Goal: Task Accomplishment & Management: Manage account settings

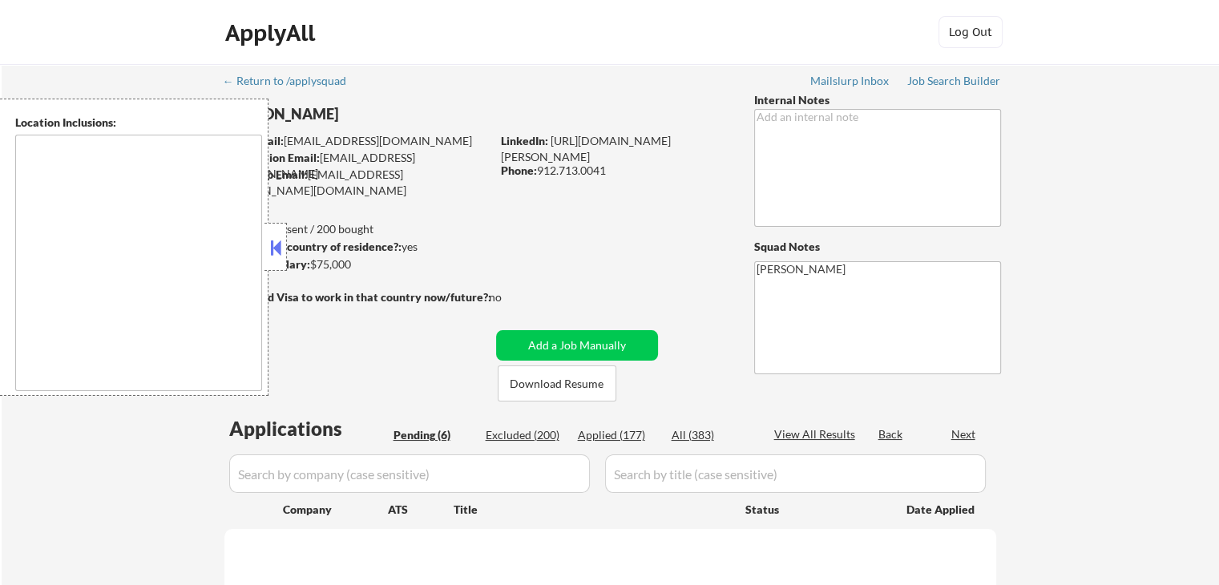
select select ""pending""
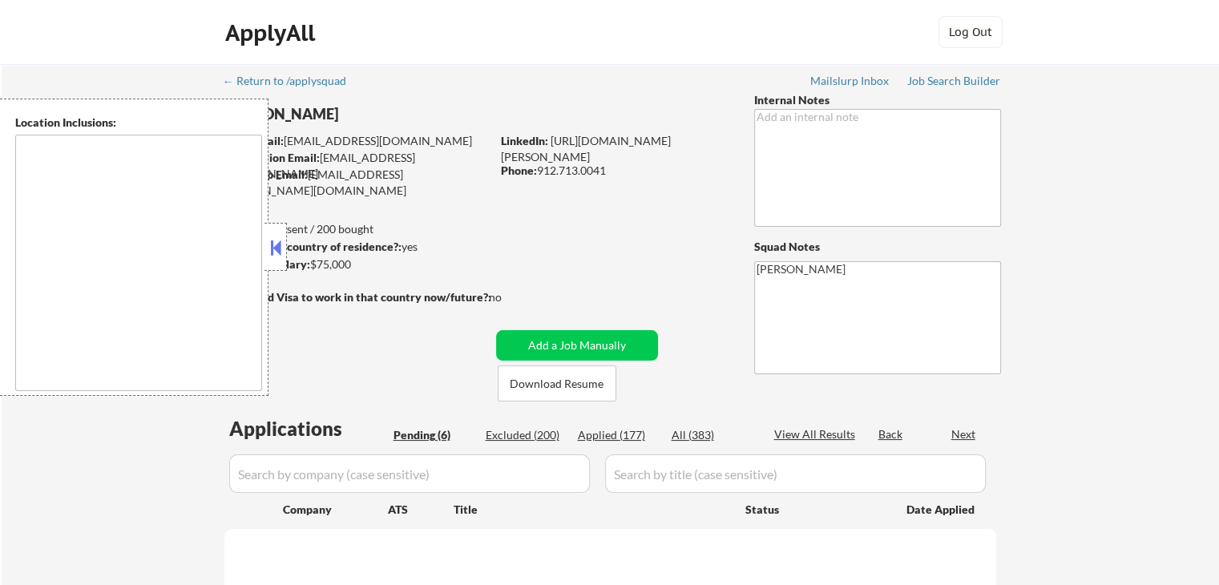
select select ""pending""
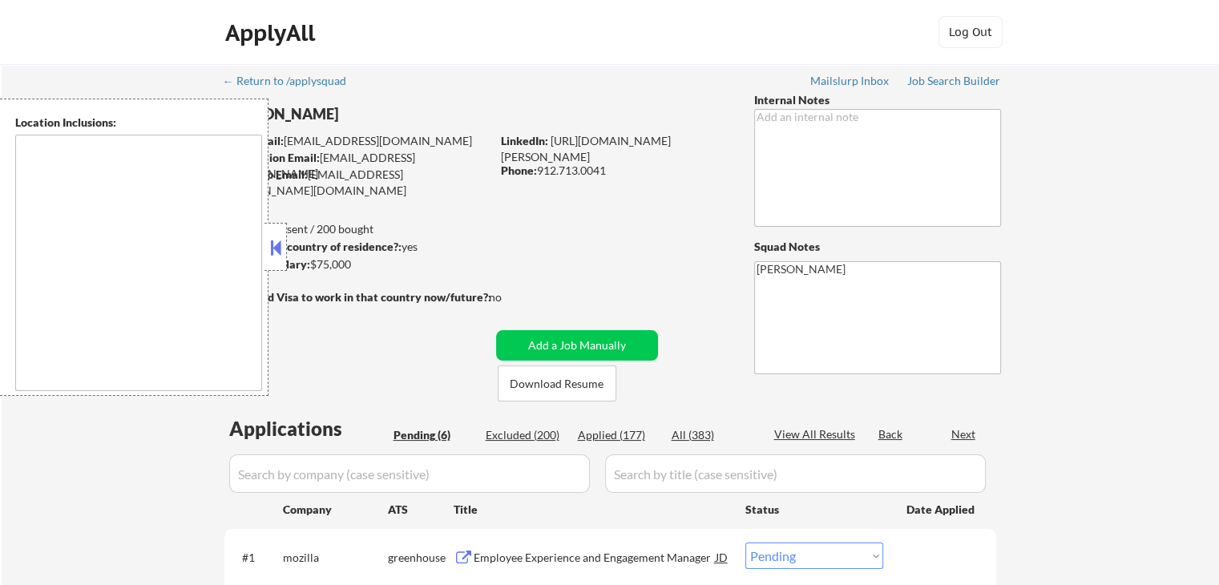
type textarea "[GEOGRAPHIC_DATA], [GEOGRAPHIC_DATA] [GEOGRAPHIC_DATA], [GEOGRAPHIC_DATA] [GEOG…"
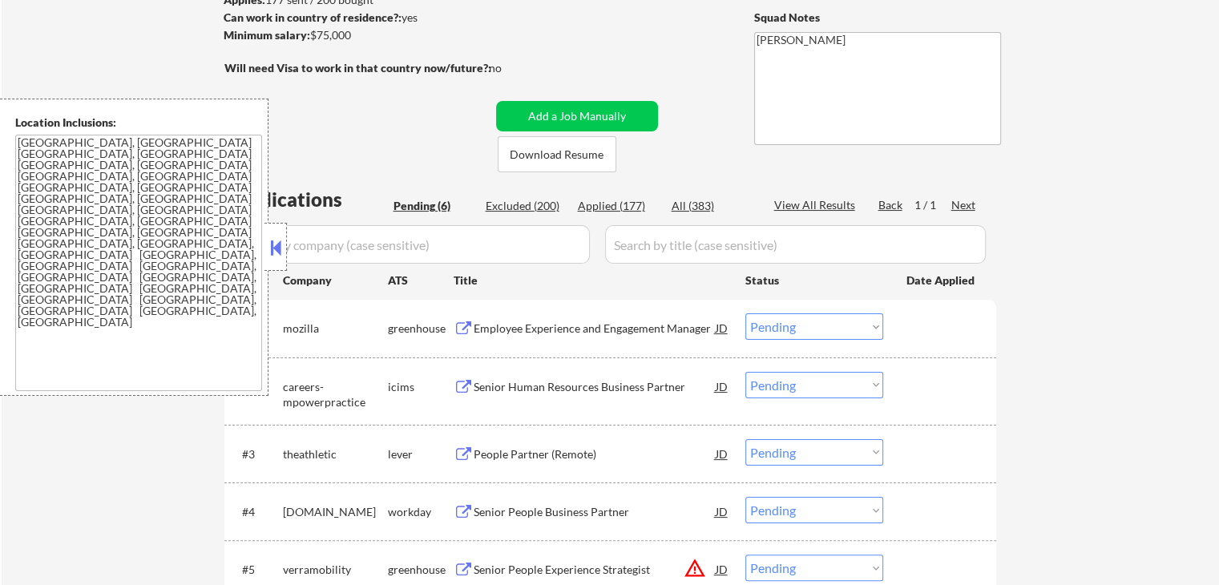
scroll to position [321, 0]
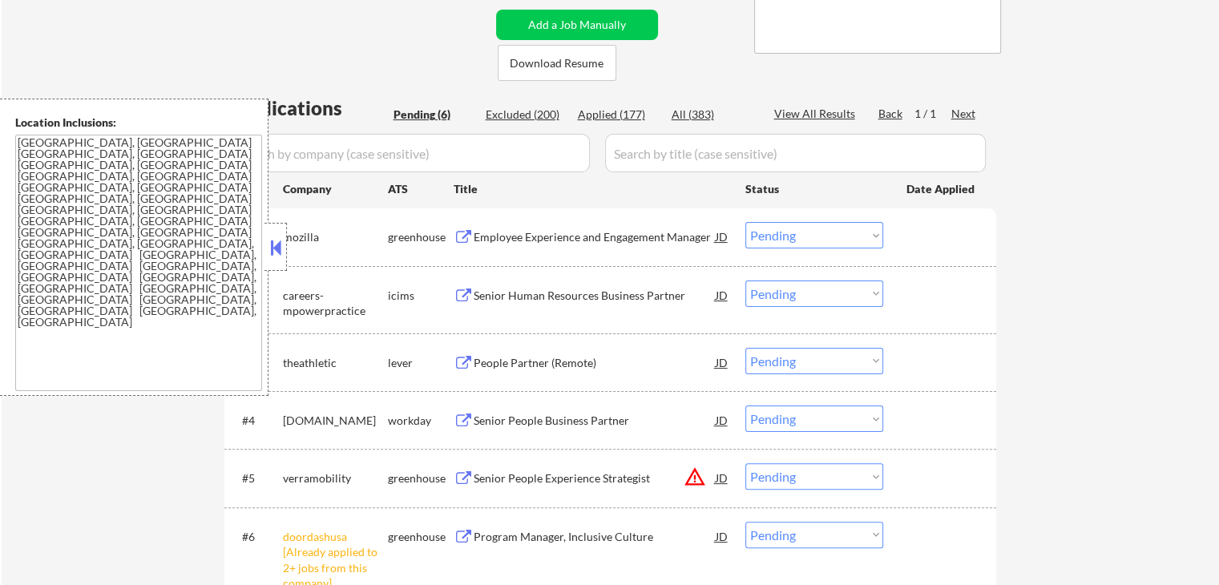
click at [479, 238] on div "Employee Experience and Engagement Manager" at bounding box center [595, 237] width 242 height 16
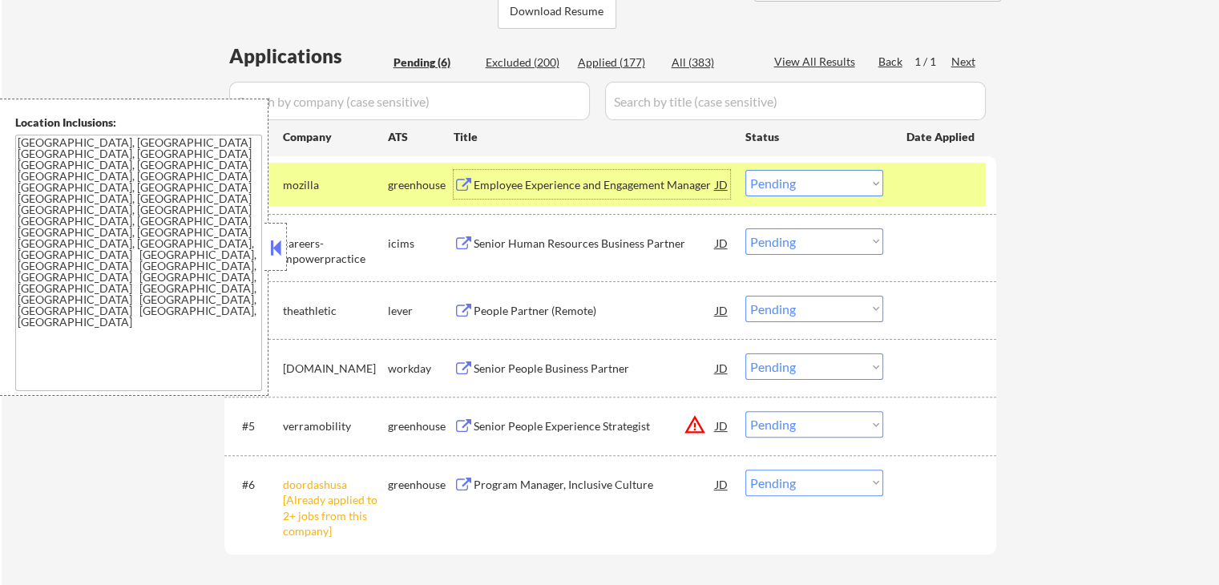
scroll to position [401, 0]
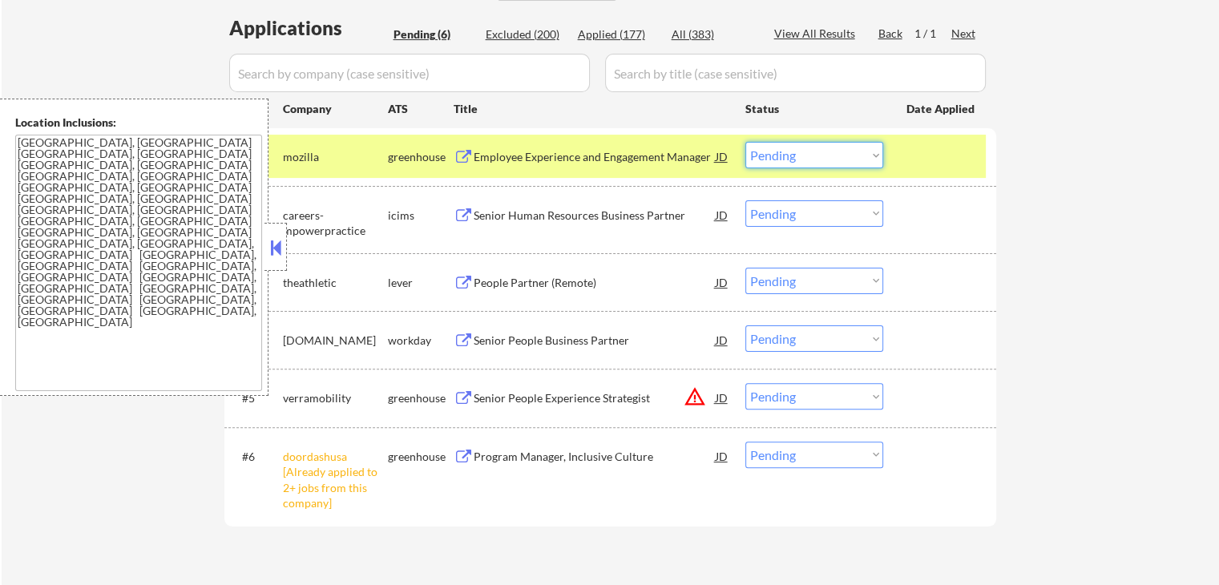
drag, startPoint x: 816, startPoint y: 156, endPoint x: 821, endPoint y: 167, distance: 12.2
click at [818, 156] on select "Choose an option... Pending Applied Excluded (Questions) Excluded (Expired) Exc…" at bounding box center [815, 155] width 138 height 26
click at [746, 142] on select "Choose an option... Pending Applied Excluded (Questions) Excluded (Expired) Exc…" at bounding box center [815, 155] width 138 height 26
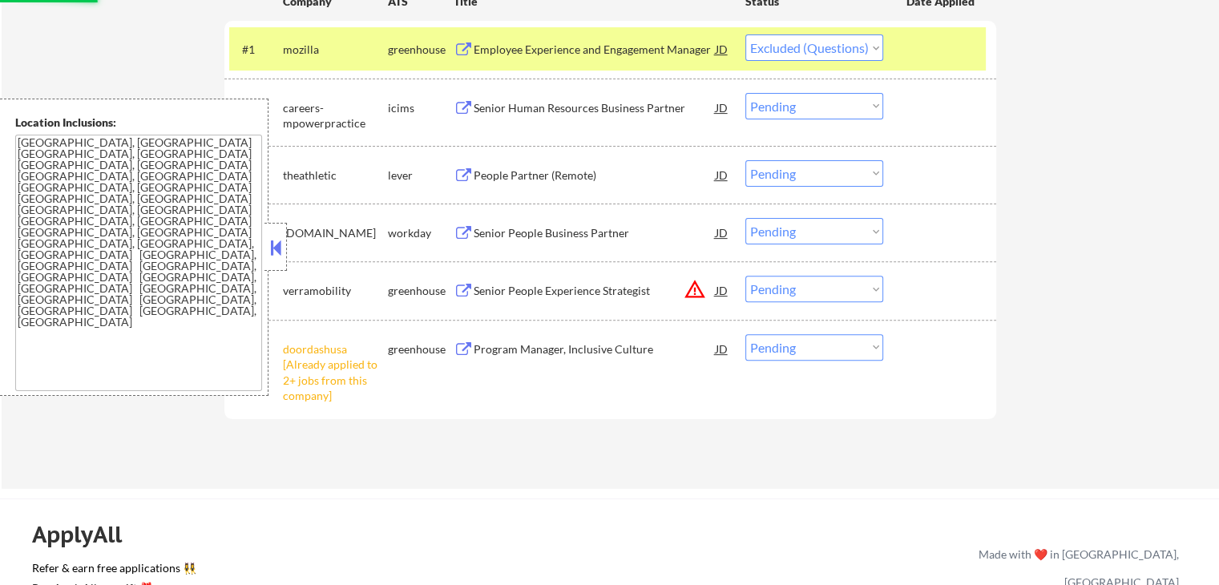
scroll to position [641, 0]
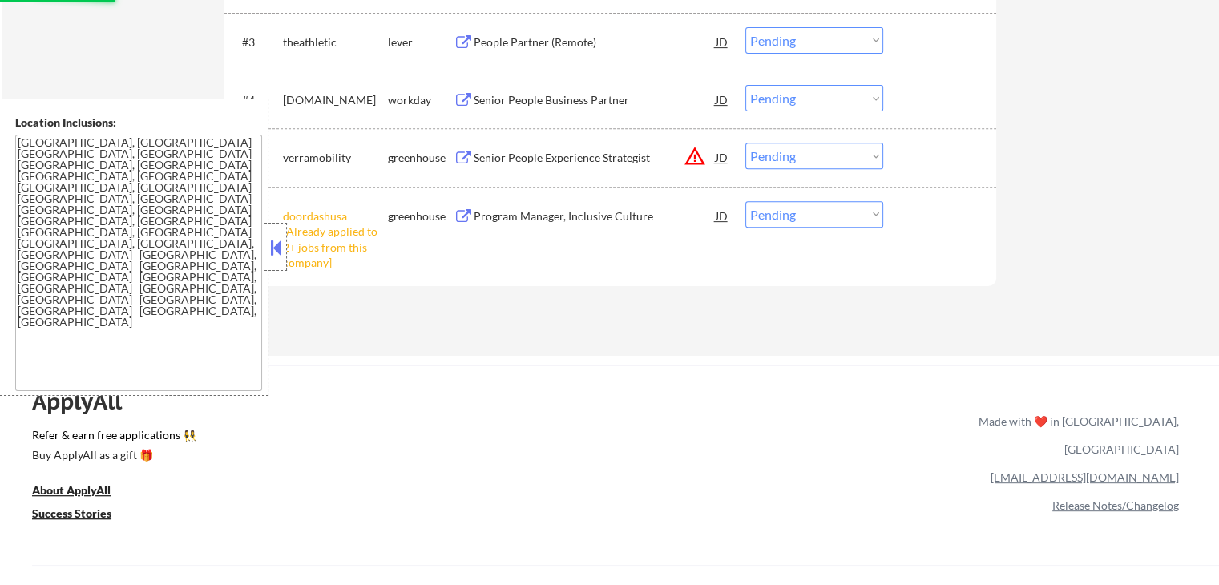
select select ""pending""
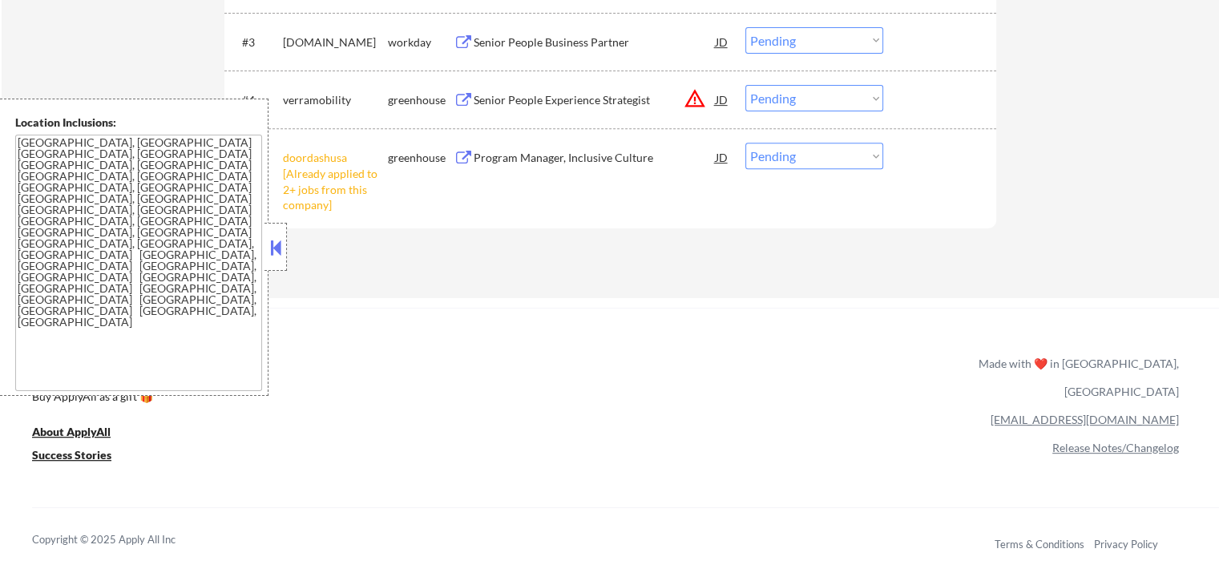
click at [825, 148] on select "Choose an option... Pending Applied Excluded (Questions) Excluded (Expired) Exc…" at bounding box center [815, 156] width 138 height 26
select select ""excluded__other_""
click at [746, 143] on select "Choose an option... Pending Applied Excluded (Questions) Excluded (Expired) Exc…" at bounding box center [815, 156] width 138 height 26
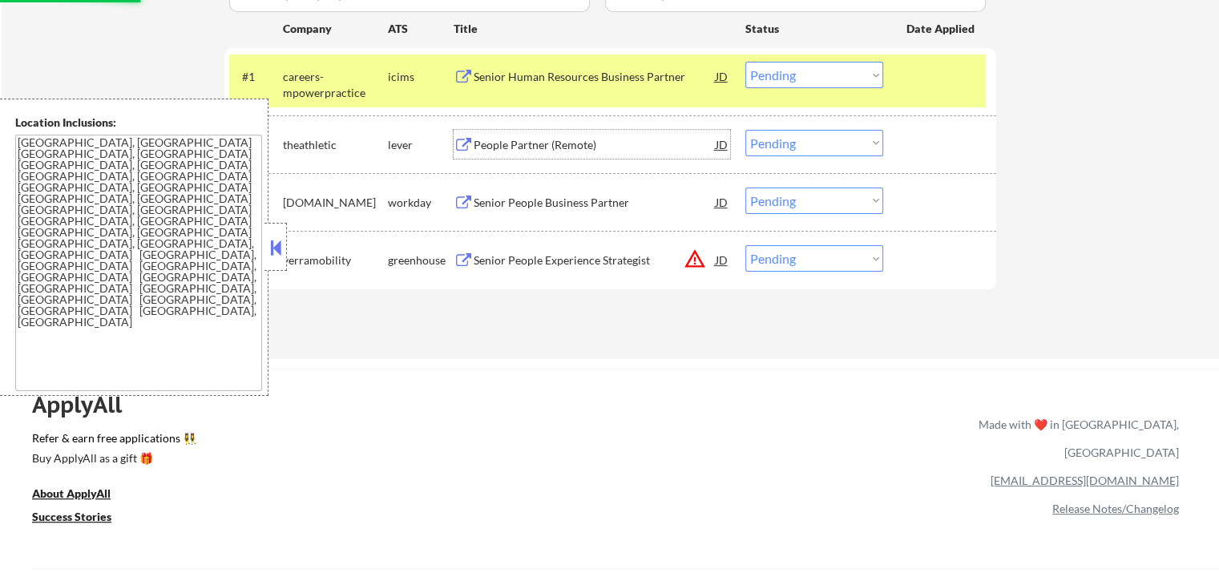
click at [512, 145] on div "People Partner (Remote)" at bounding box center [595, 145] width 242 height 16
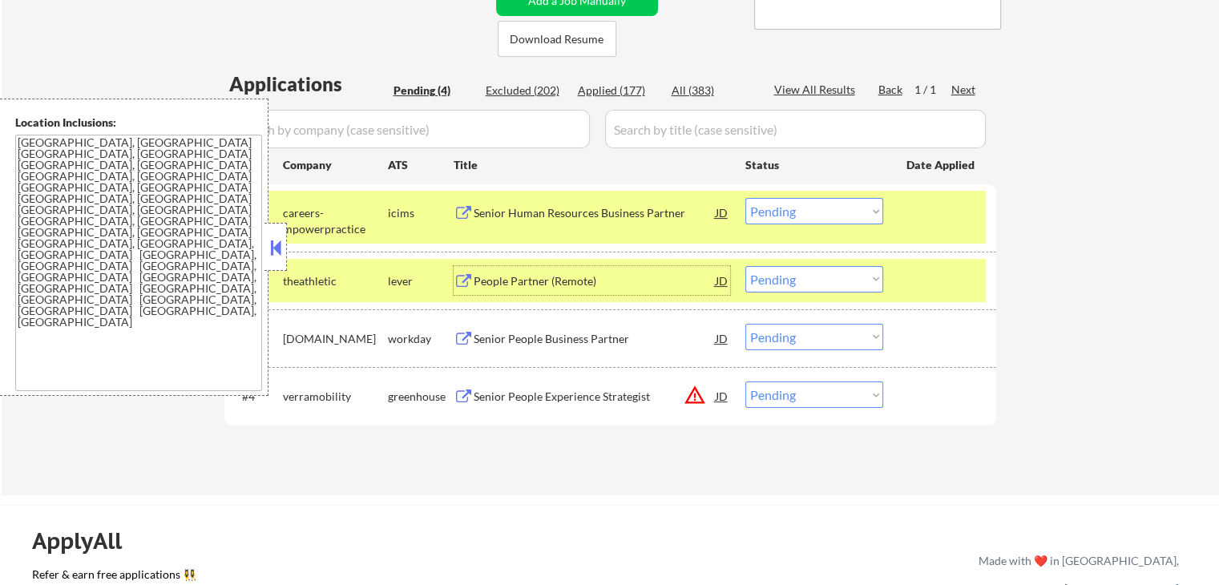
scroll to position [401, 0]
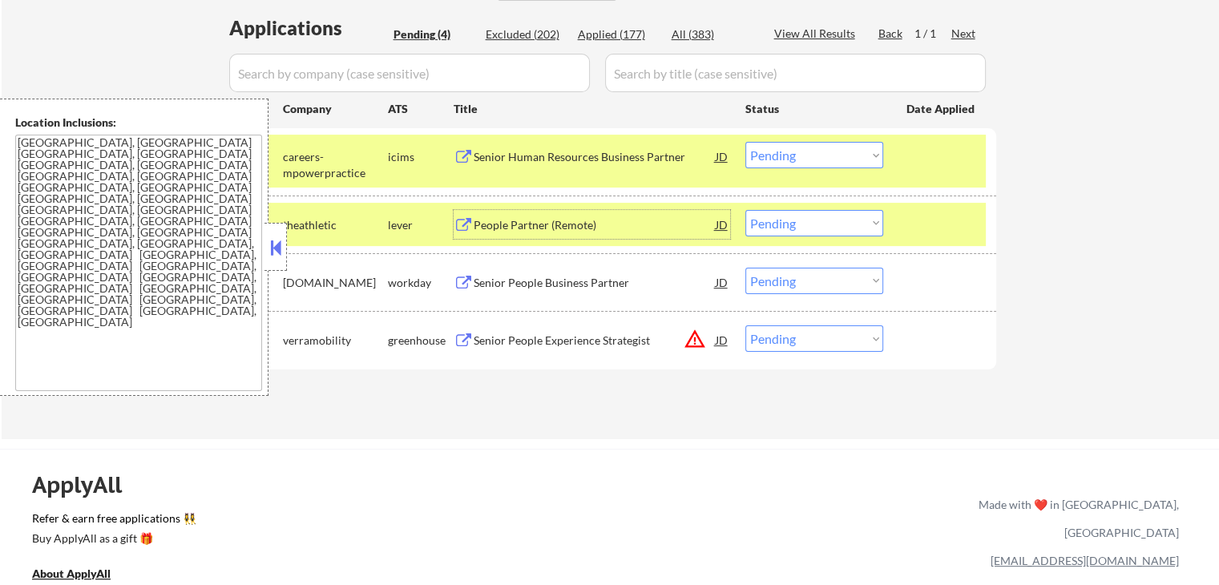
click at [812, 220] on select "Choose an option... Pending Applied Excluded (Questions) Excluded (Expired) Exc…" at bounding box center [815, 223] width 138 height 26
click at [746, 210] on select "Choose an option... Pending Applied Excluded (Questions) Excluded (Expired) Exc…" at bounding box center [815, 223] width 138 height 26
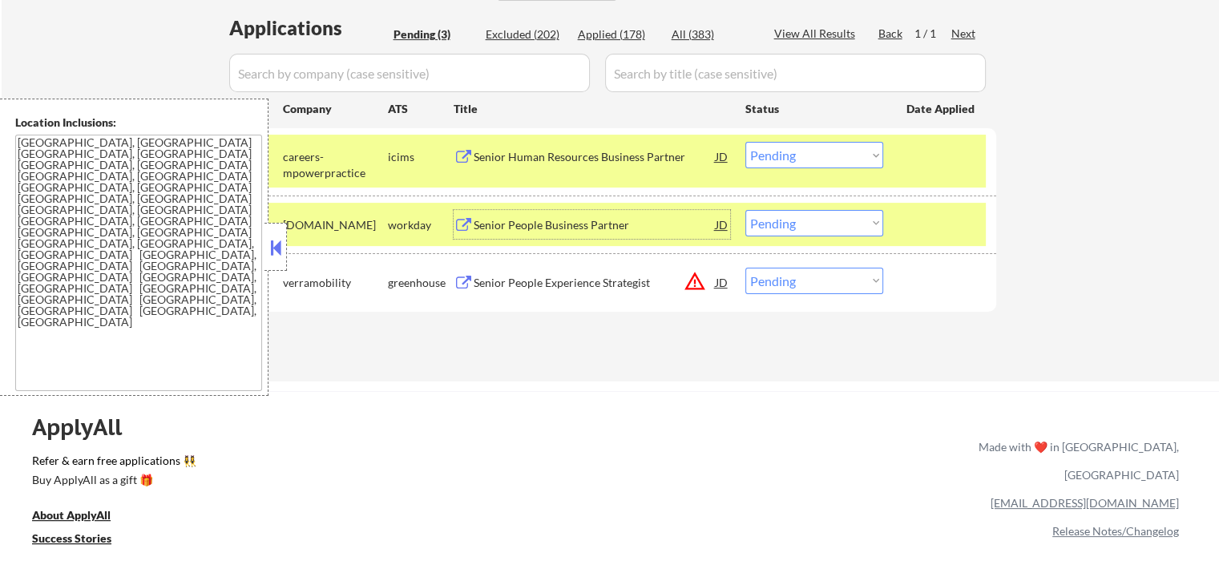
click at [531, 222] on div "Senior People Business Partner" at bounding box center [595, 225] width 242 height 16
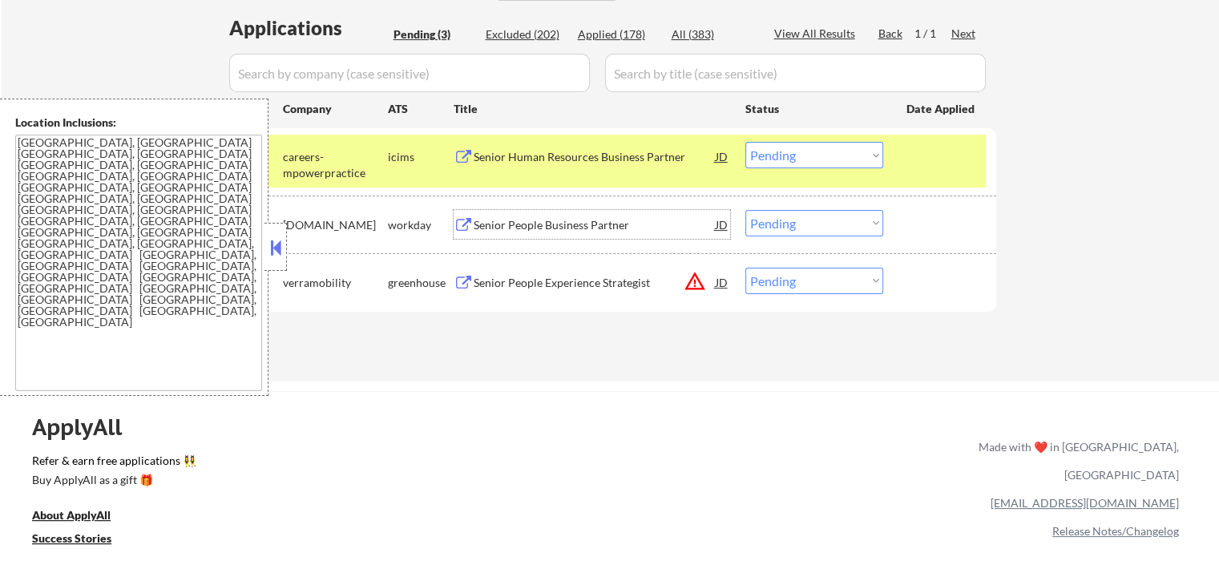
click at [529, 283] on div "Senior People Experience Strategist" at bounding box center [595, 283] width 242 height 16
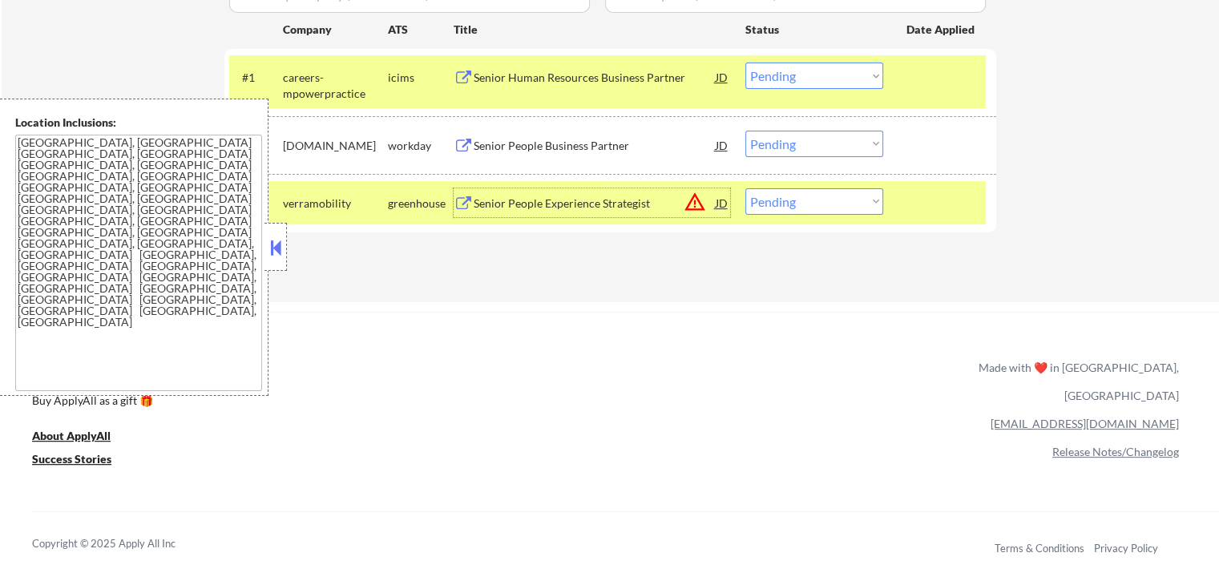
scroll to position [481, 0]
click at [799, 141] on select "Choose an option... Pending Applied Excluded (Questions) Excluded (Expired) Exc…" at bounding box center [815, 143] width 138 height 26
click at [746, 130] on select "Choose an option... Pending Applied Excluded (Questions) Excluded (Expired) Exc…" at bounding box center [815, 143] width 138 height 26
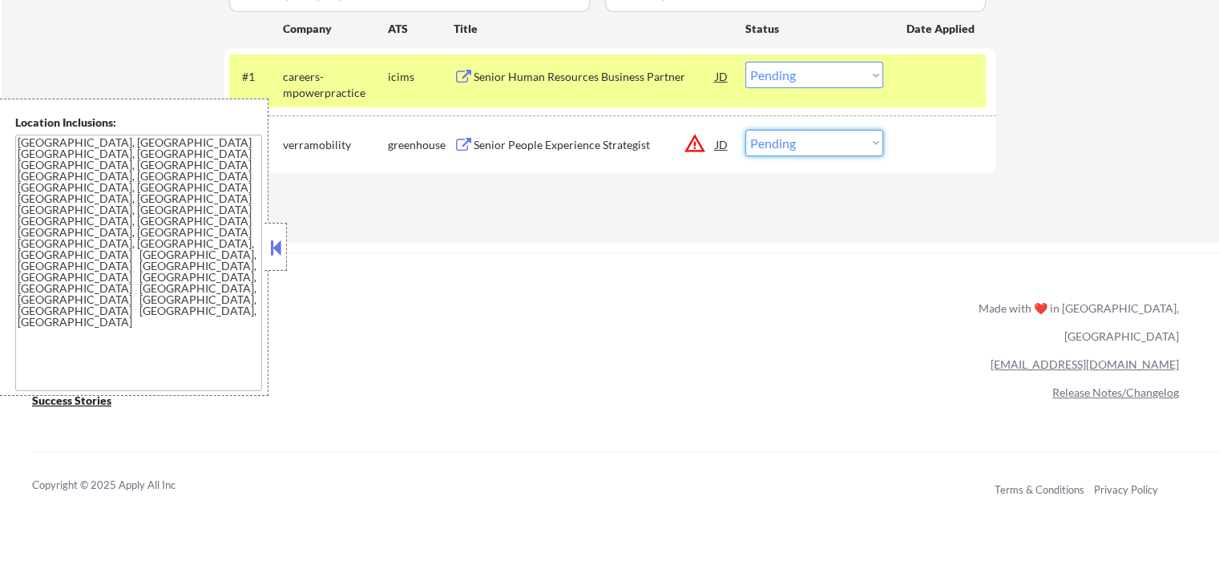
click at [802, 149] on select "Choose an option... Pending Applied Excluded (Questions) Excluded (Expired) Exc…" at bounding box center [815, 143] width 138 height 26
select select ""applied""
click at [746, 130] on select "Choose an option... Pending Applied Excluded (Questions) Excluded (Expired) Exc…" at bounding box center [815, 143] width 138 height 26
click at [542, 67] on div "Senior Human Resources Business Partner" at bounding box center [595, 76] width 242 height 29
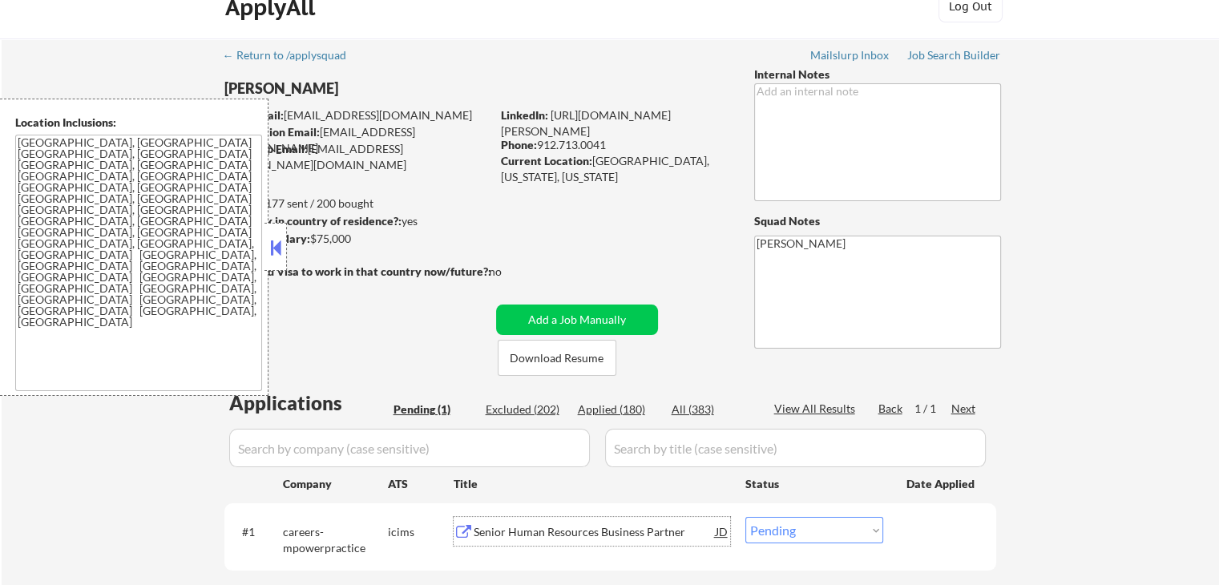
scroll to position [0, 0]
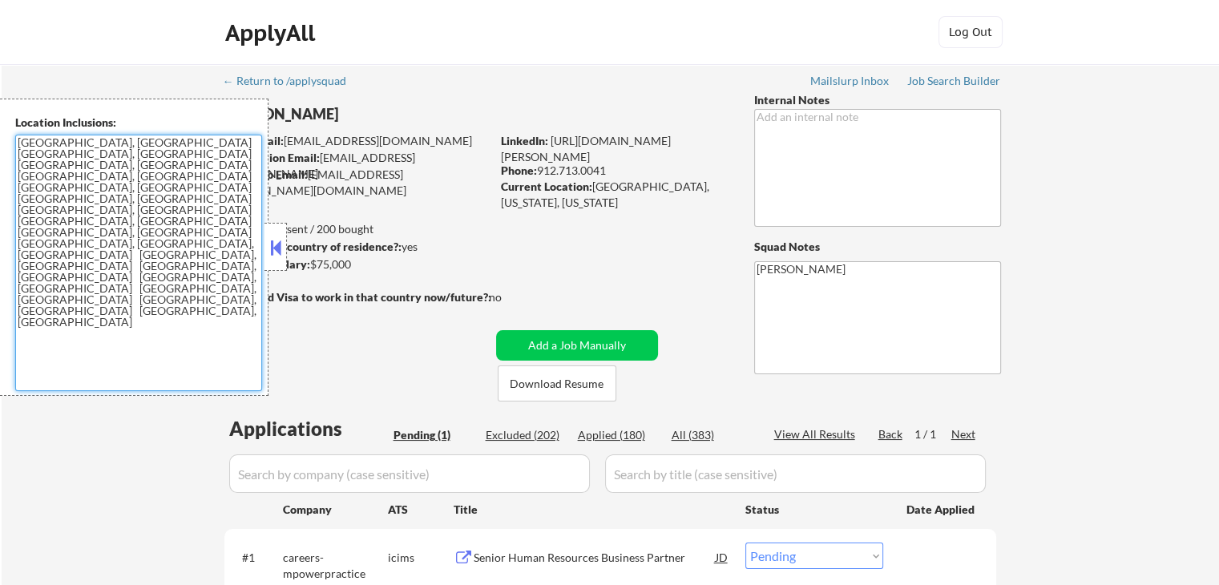
drag, startPoint x: 119, startPoint y: 162, endPoint x: 242, endPoint y: 192, distance: 127.2
click at [242, 192] on textarea "[GEOGRAPHIC_DATA], [GEOGRAPHIC_DATA] [GEOGRAPHIC_DATA], [GEOGRAPHIC_DATA] [GEOG…" at bounding box center [138, 263] width 247 height 257
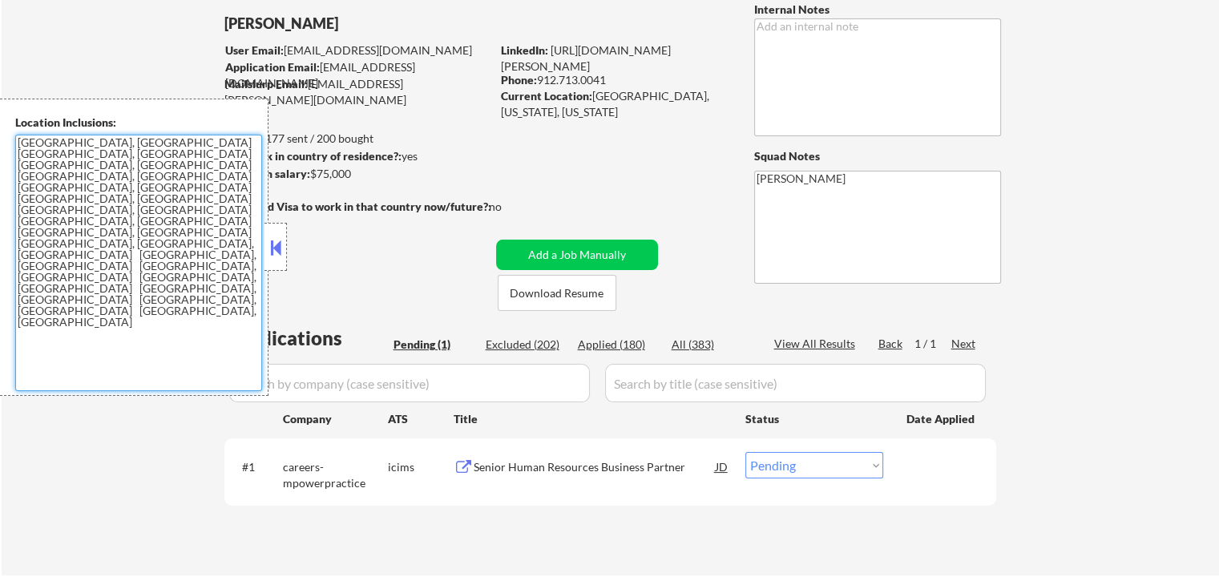
scroll to position [160, 0]
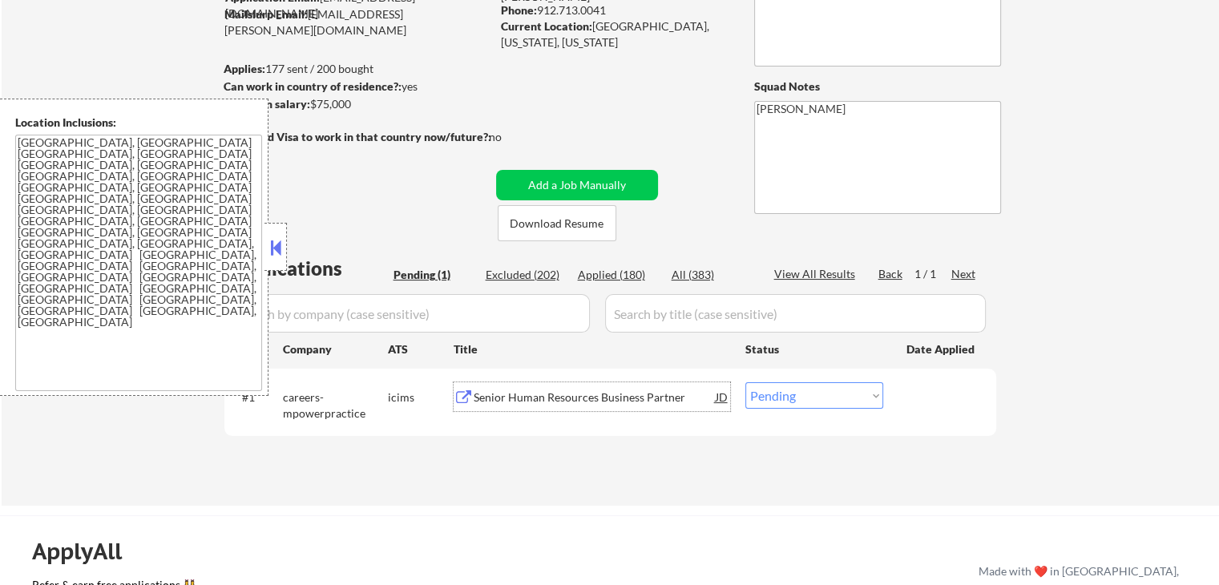
click at [496, 394] on div "Senior Human Resources Business Partner" at bounding box center [595, 398] width 242 height 16
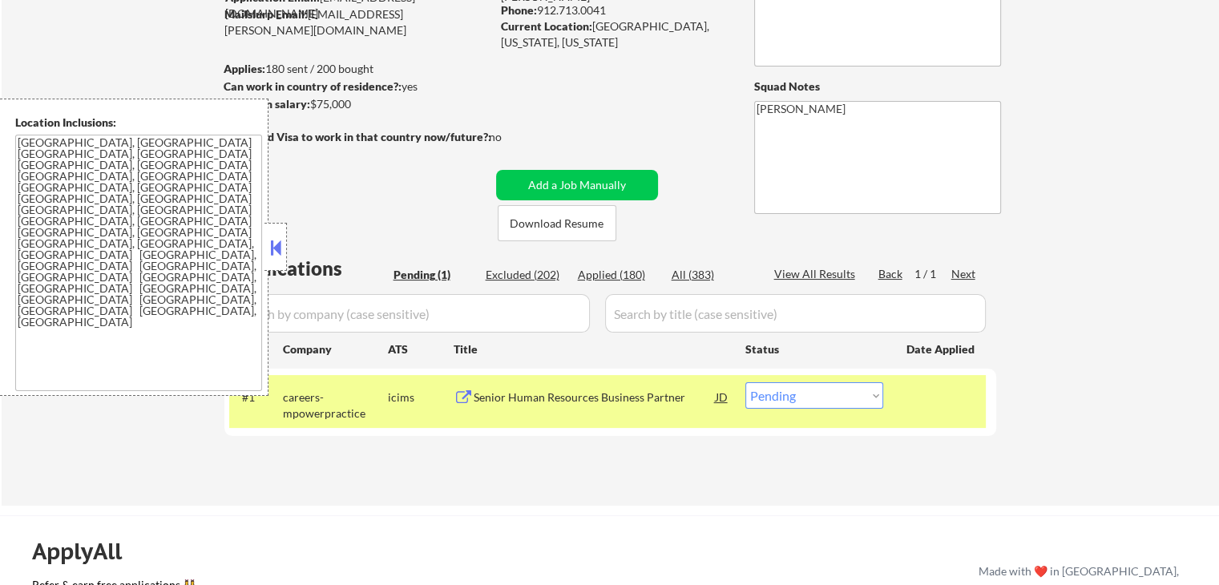
click at [622, 279] on div "Applied (180)" at bounding box center [618, 275] width 80 height 16
select select ""applied""
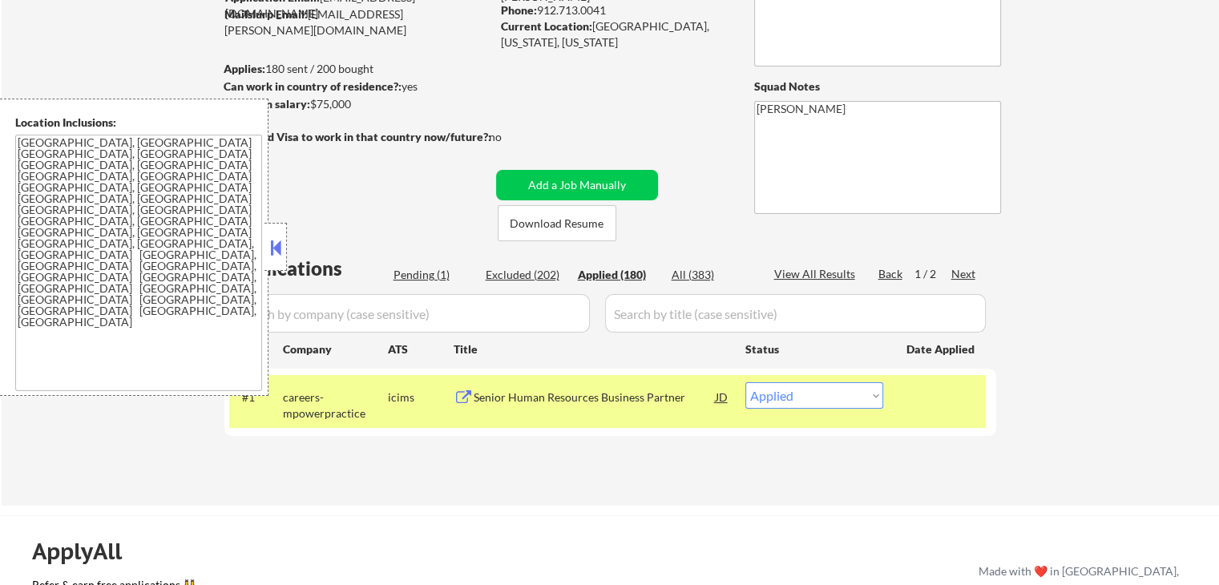
select select ""applied""
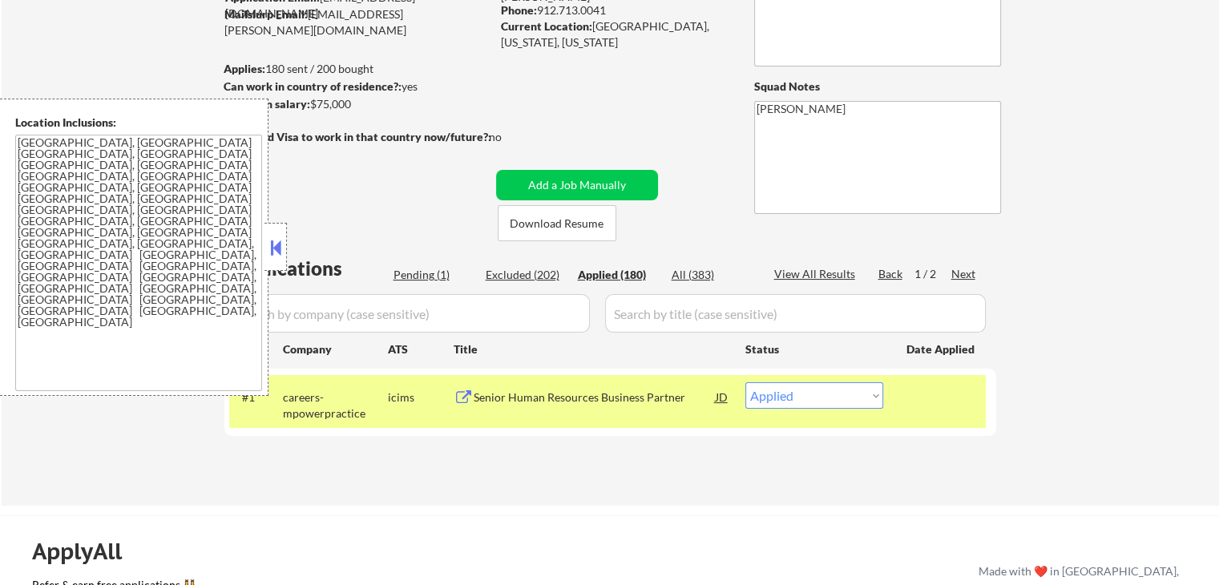
select select ""applied""
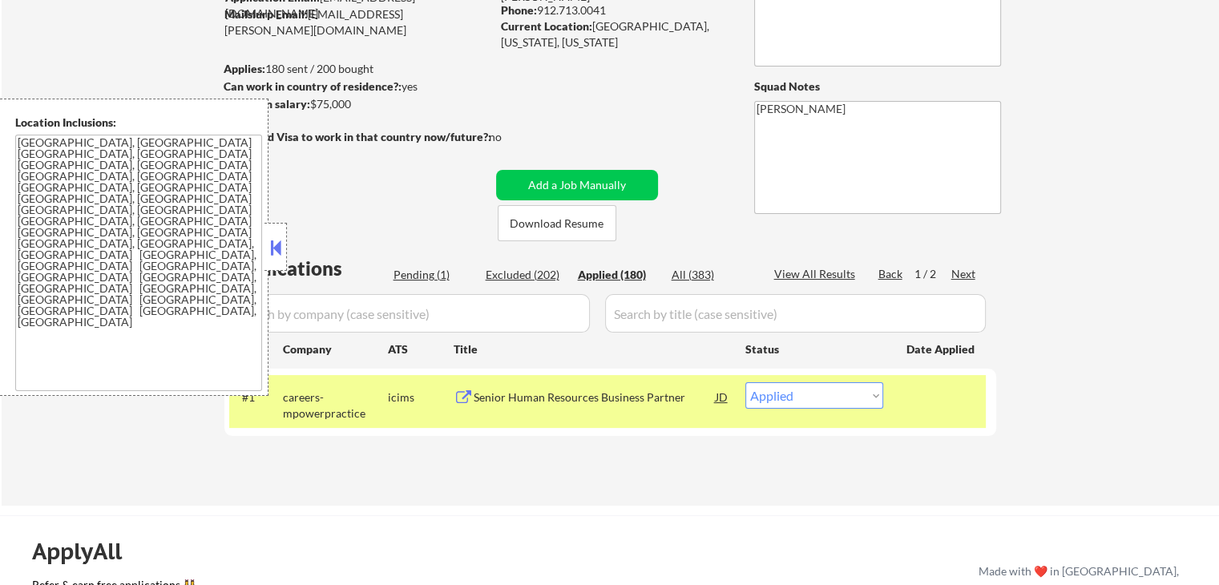
select select ""applied""
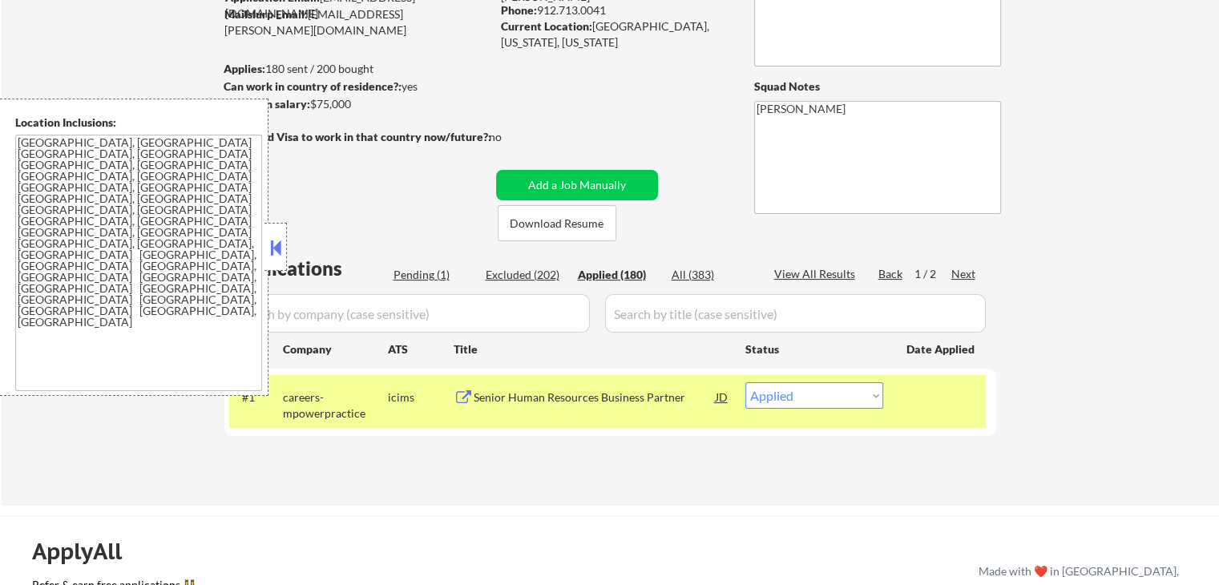
select select ""applied""
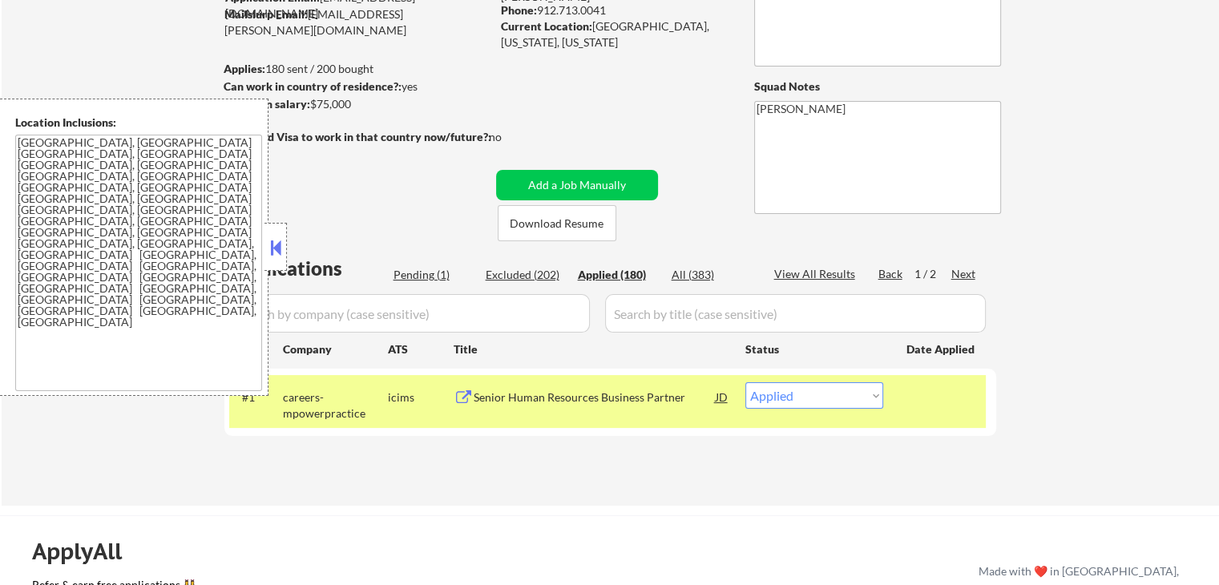
select select ""applied""
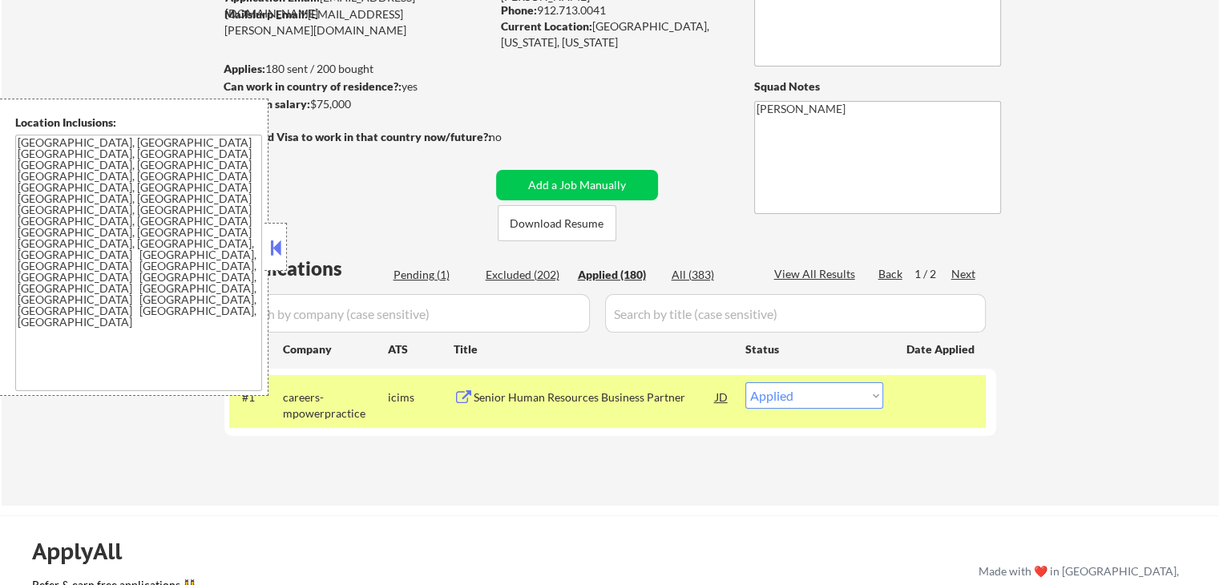
select select ""applied""
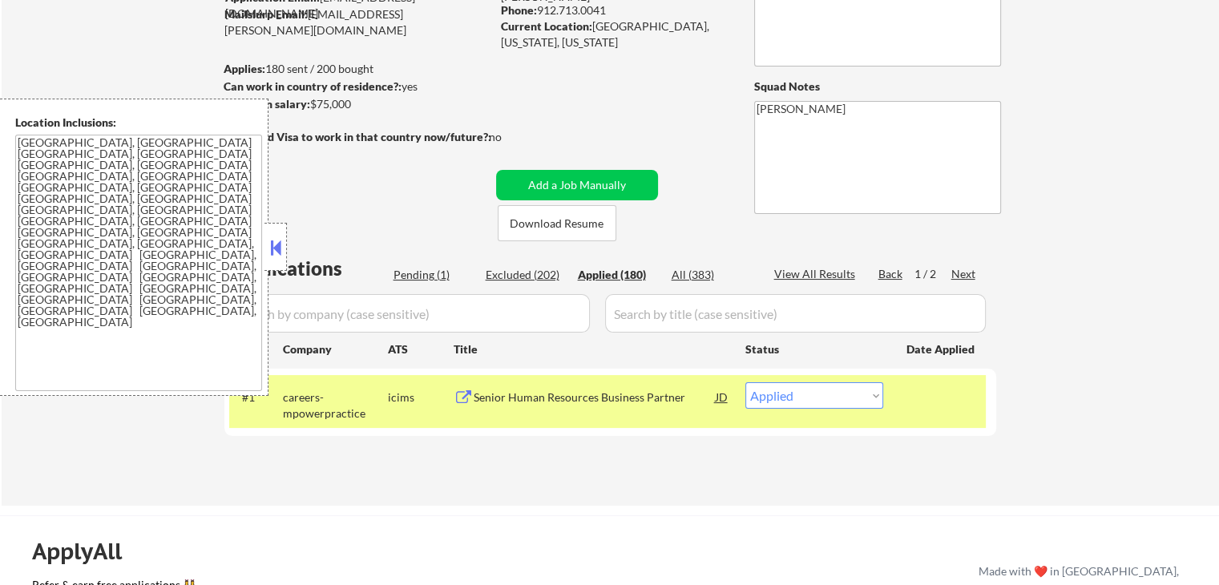
select select ""applied""
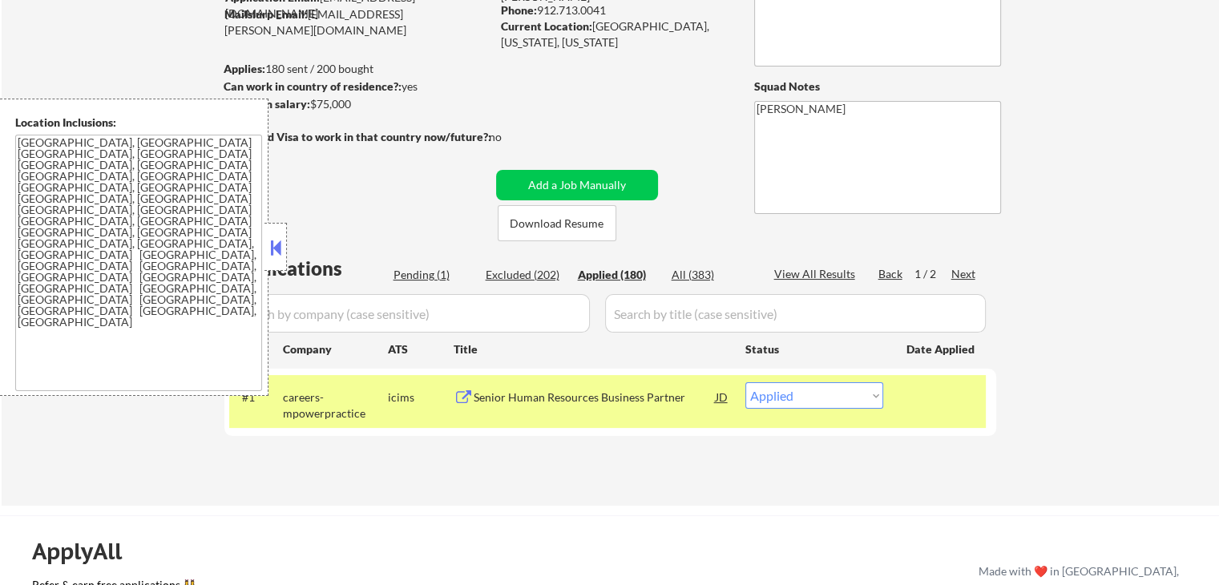
select select ""applied""
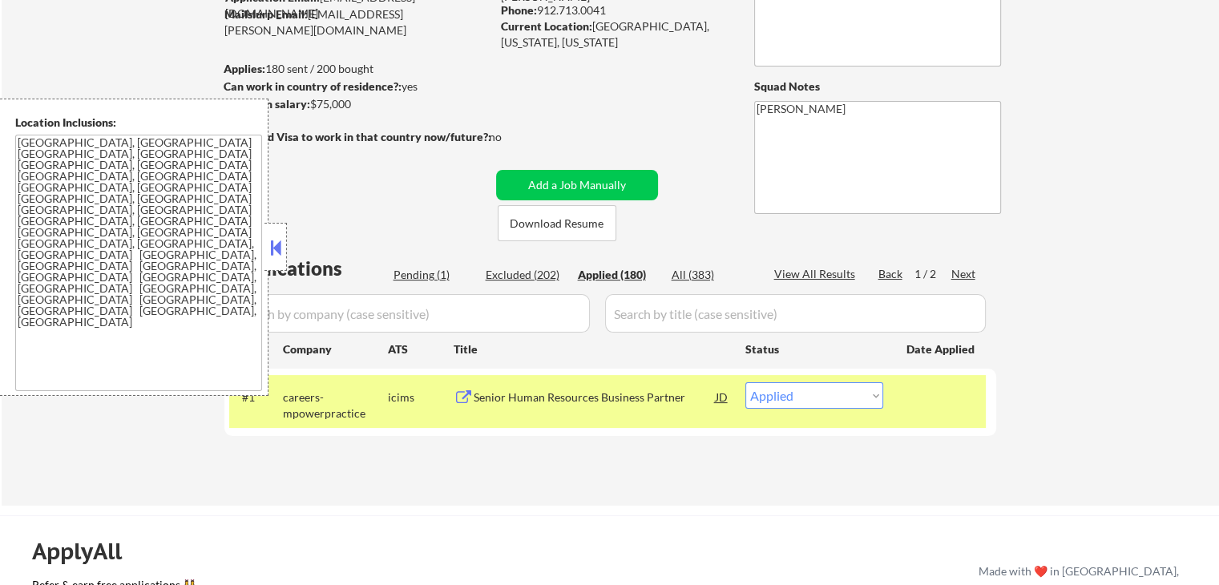
select select ""applied""
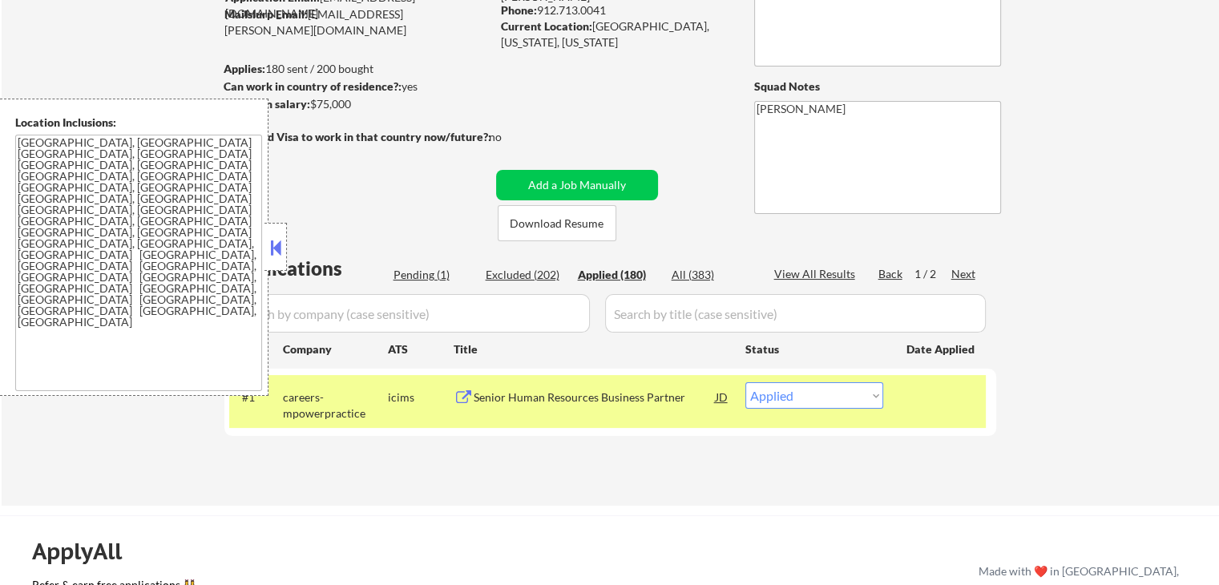
select select ""applied""
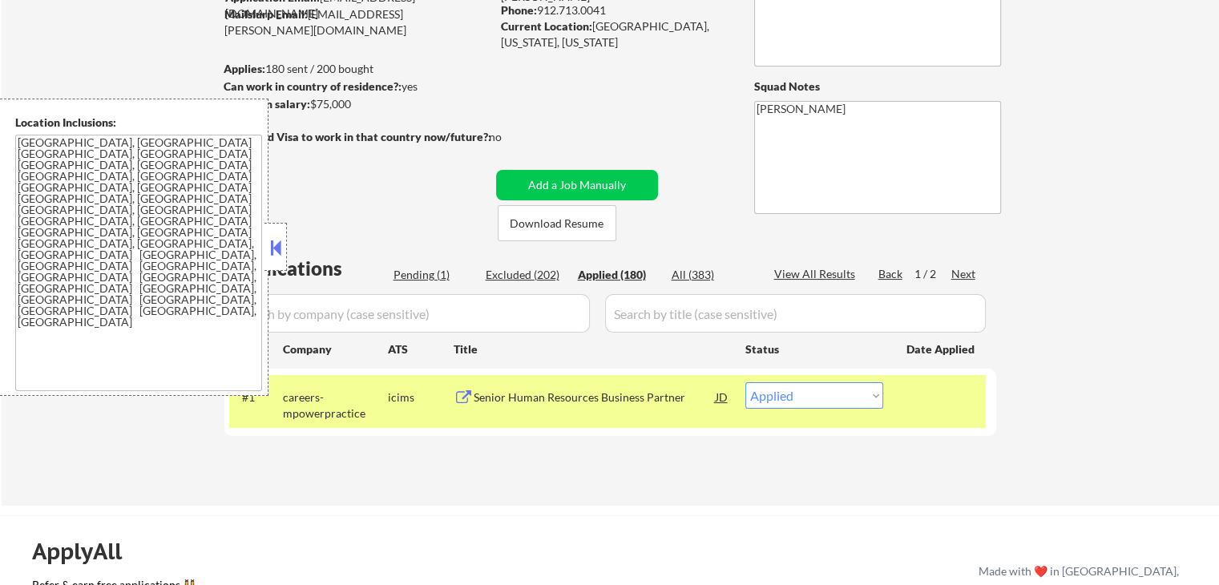
select select ""applied""
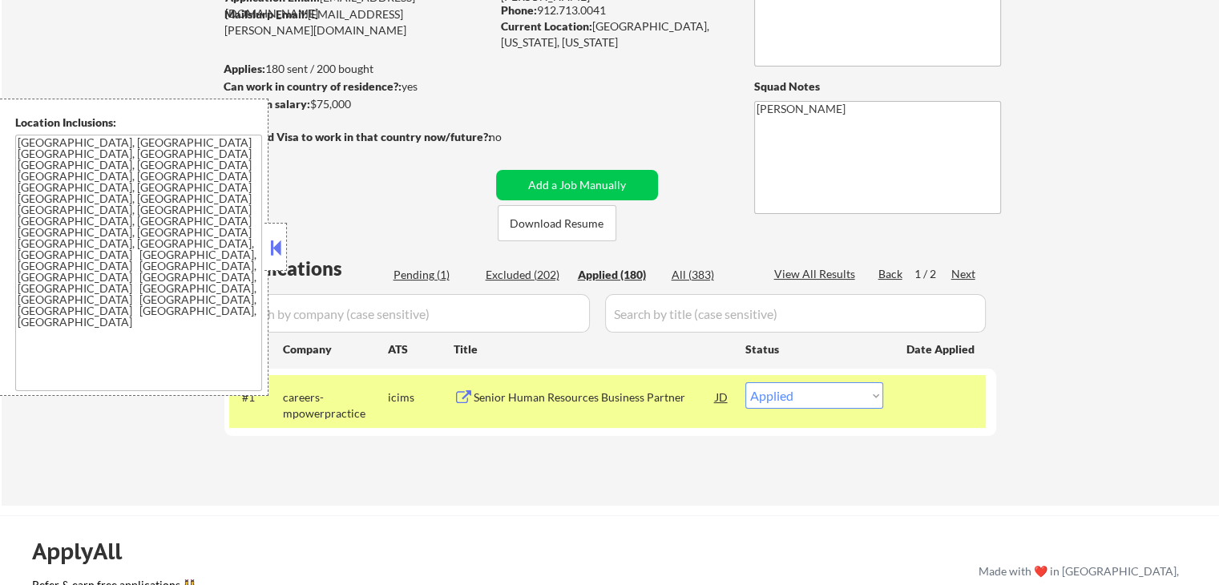
select select ""applied""
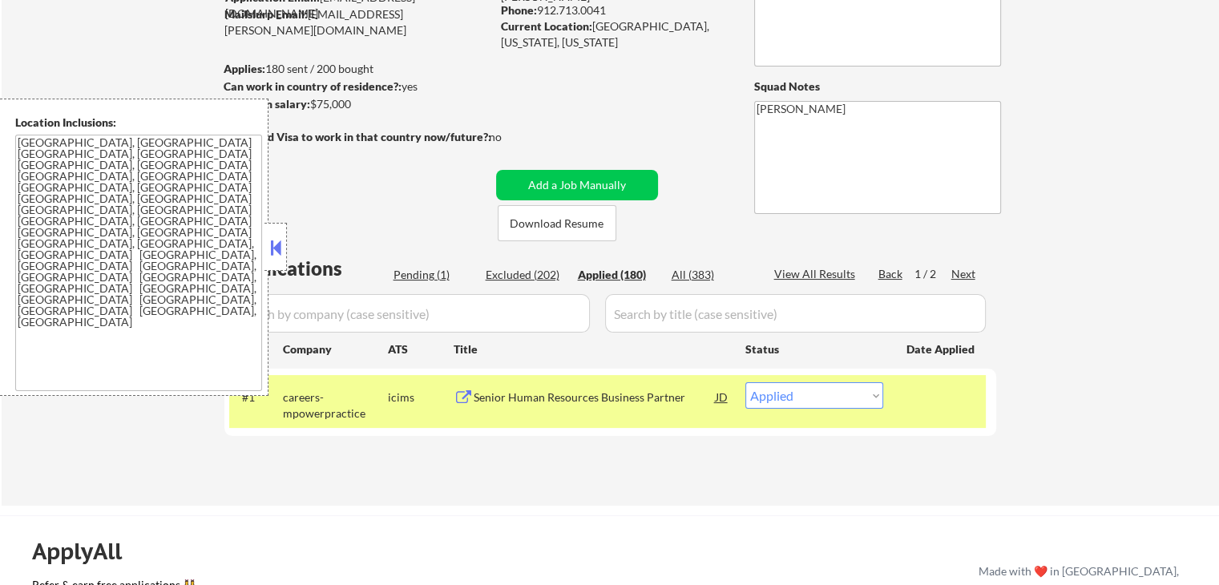
select select ""applied""
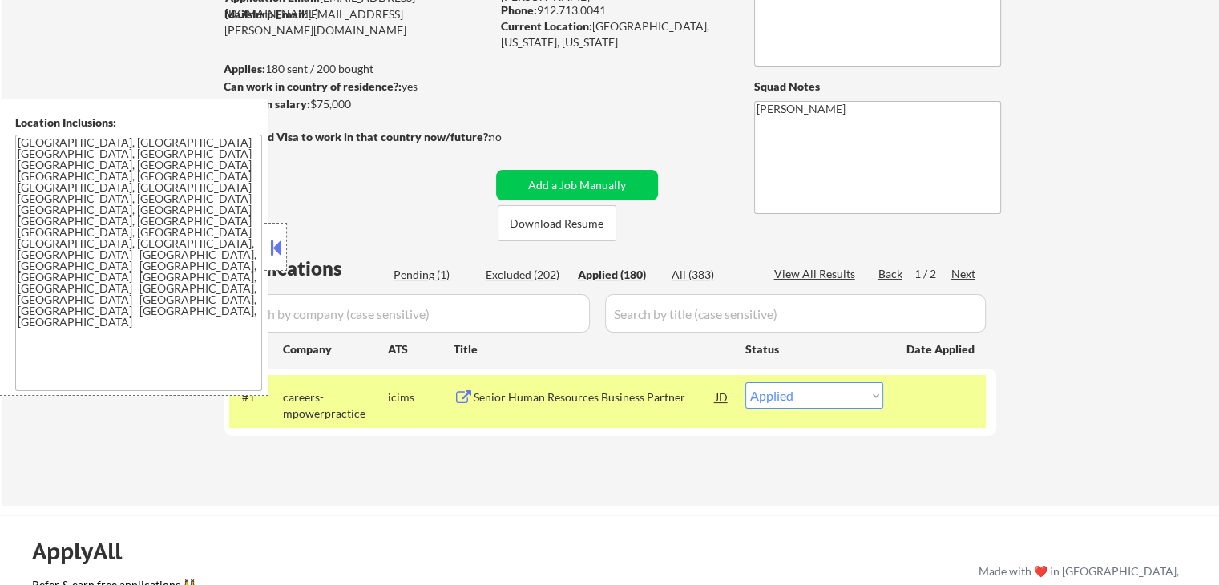
select select ""applied""
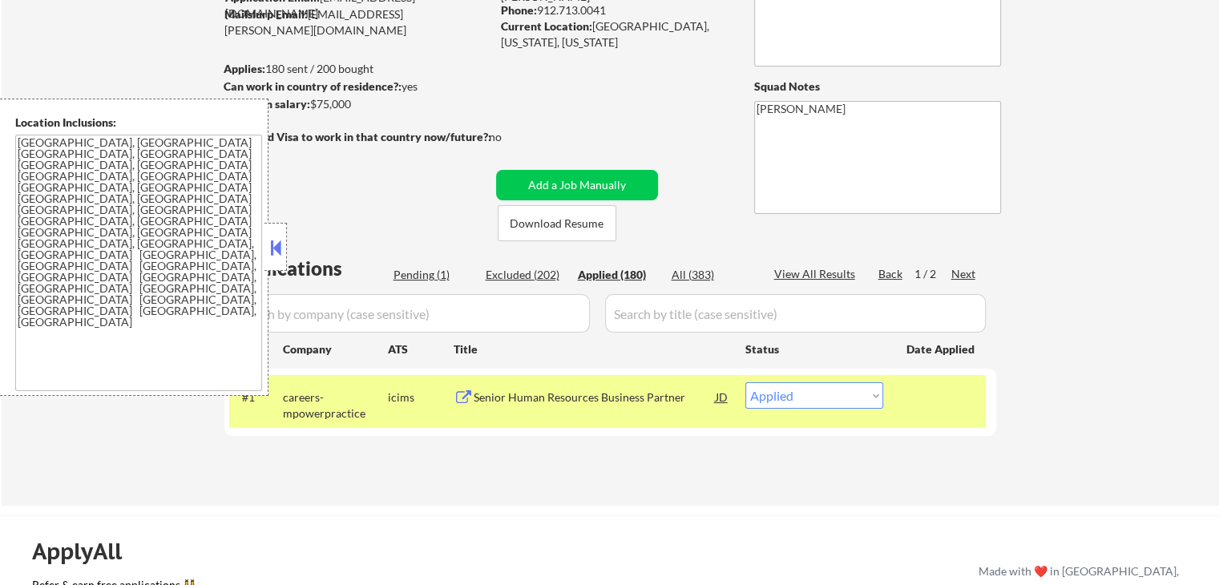
select select ""applied""
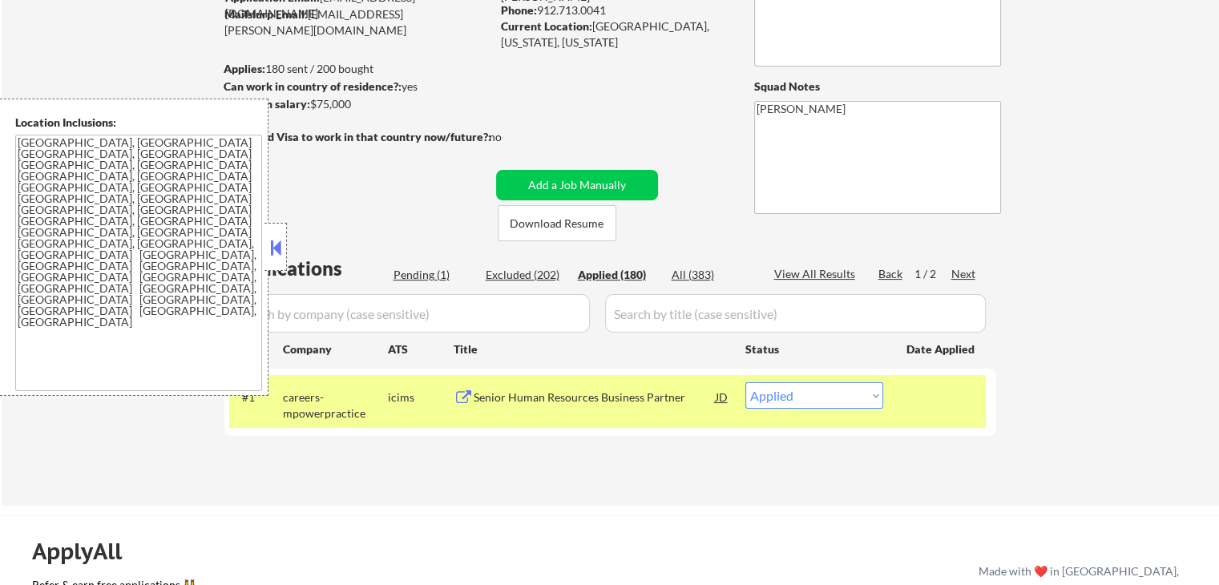
select select ""applied""
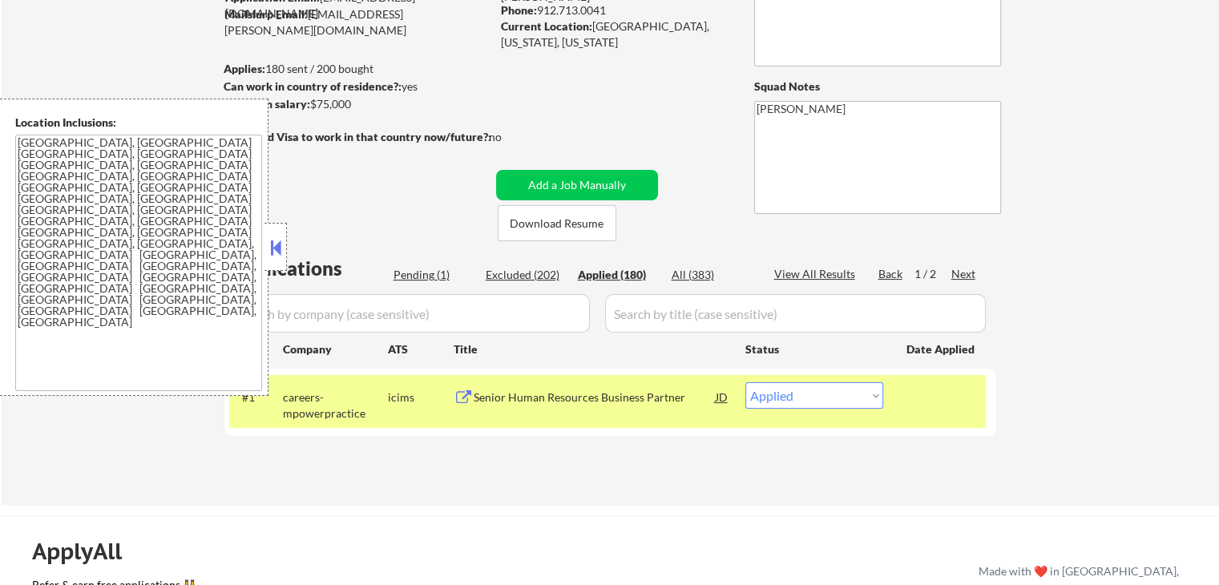
select select ""applied""
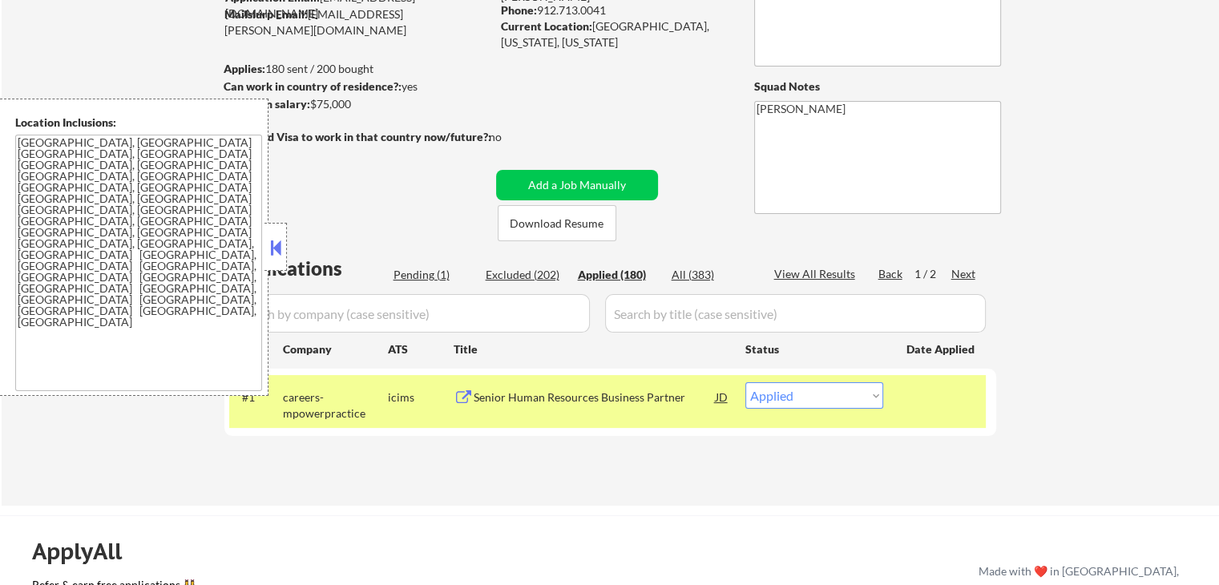
select select ""applied""
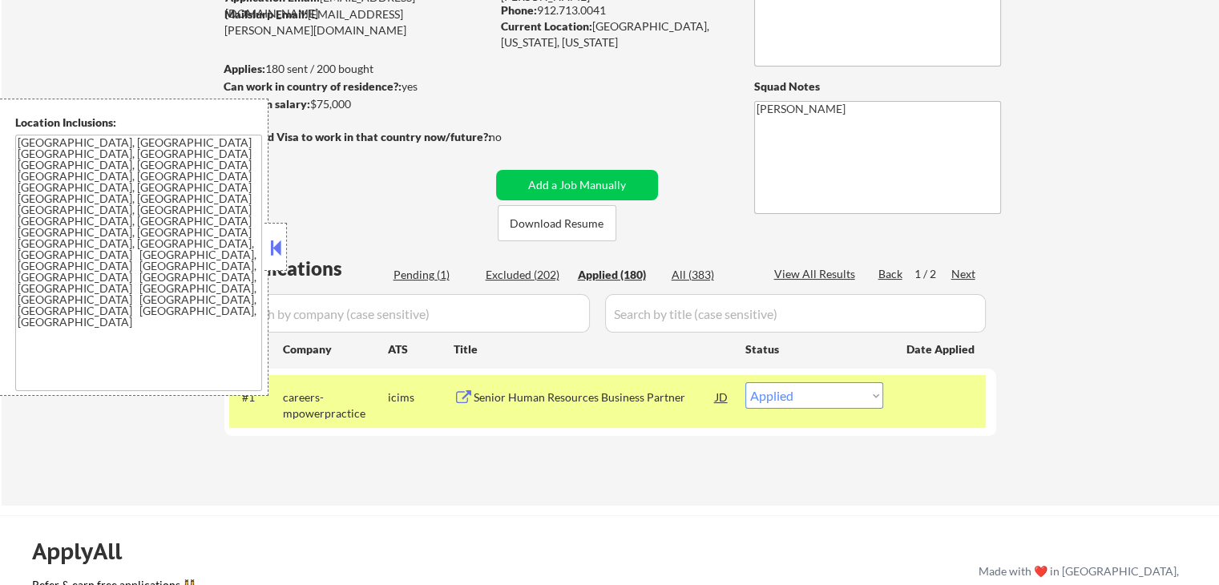
select select ""applied""
